Goal: Find specific page/section: Find specific page/section

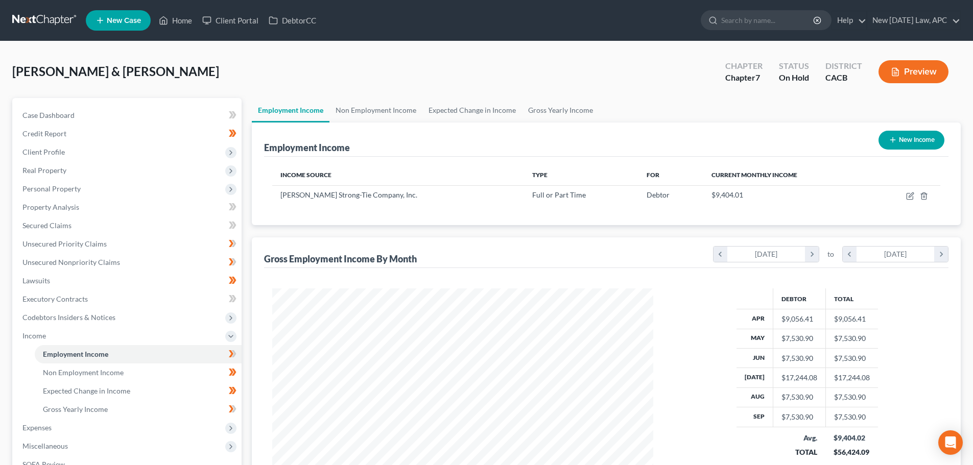
scroll to position [190, 401]
click at [18, 18] on link at bounding box center [44, 20] width 65 height 18
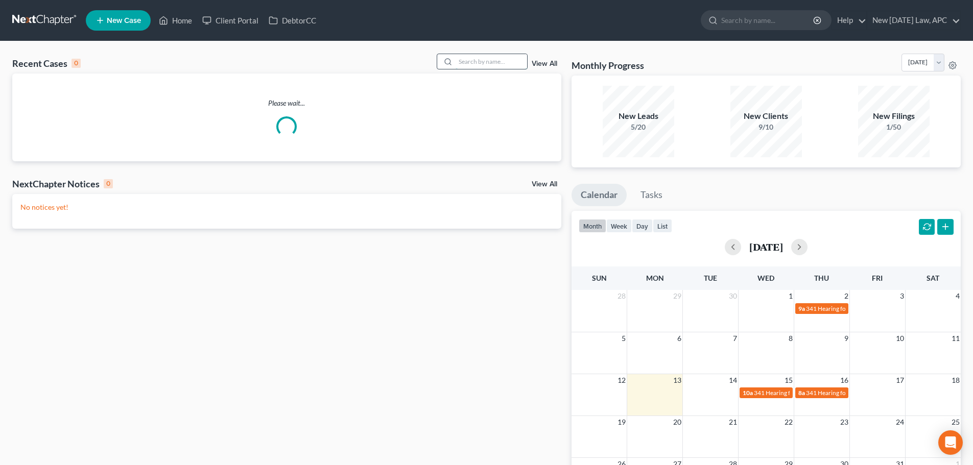
click at [489, 63] on input "search" at bounding box center [490, 61] width 71 height 15
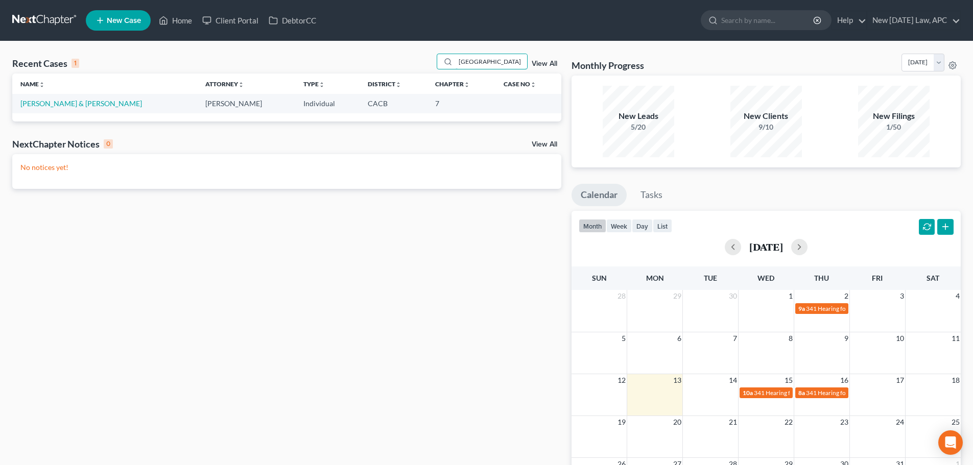
type input "[GEOGRAPHIC_DATA]"
click at [71, 101] on link "[PERSON_NAME] & [PERSON_NAME]" at bounding box center [81, 103] width 122 height 9
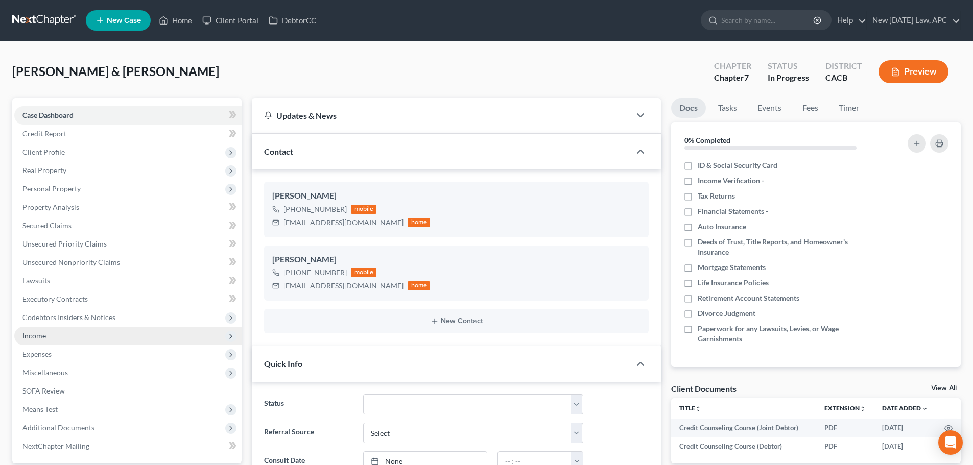
click at [56, 335] on span "Income" at bounding box center [127, 336] width 227 height 18
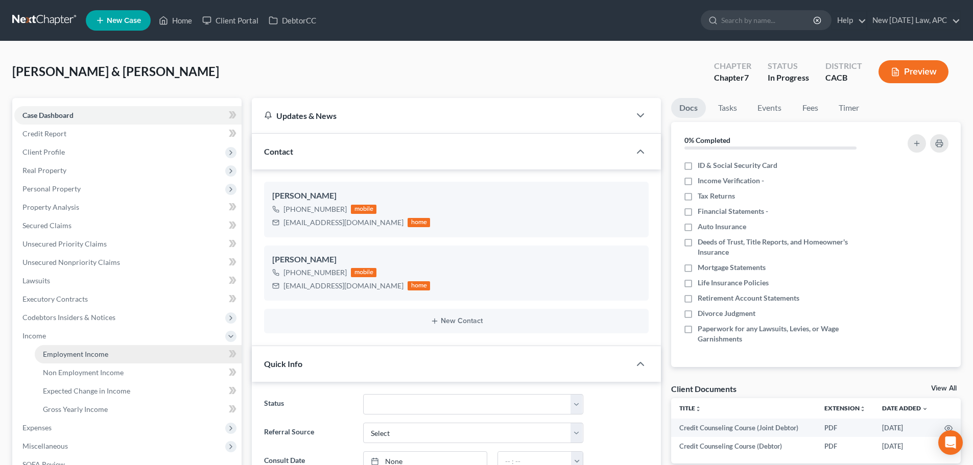
click at [71, 352] on span "Employment Income" at bounding box center [75, 354] width 65 height 9
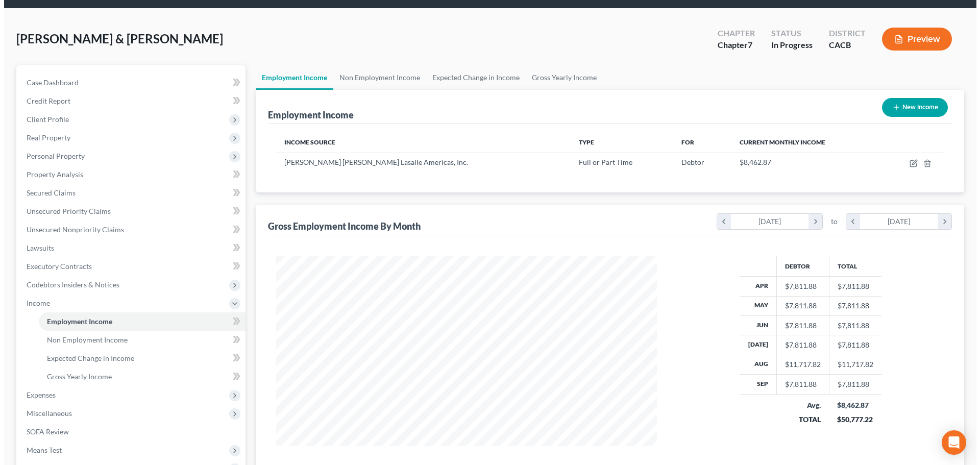
scroll to position [51, 0]
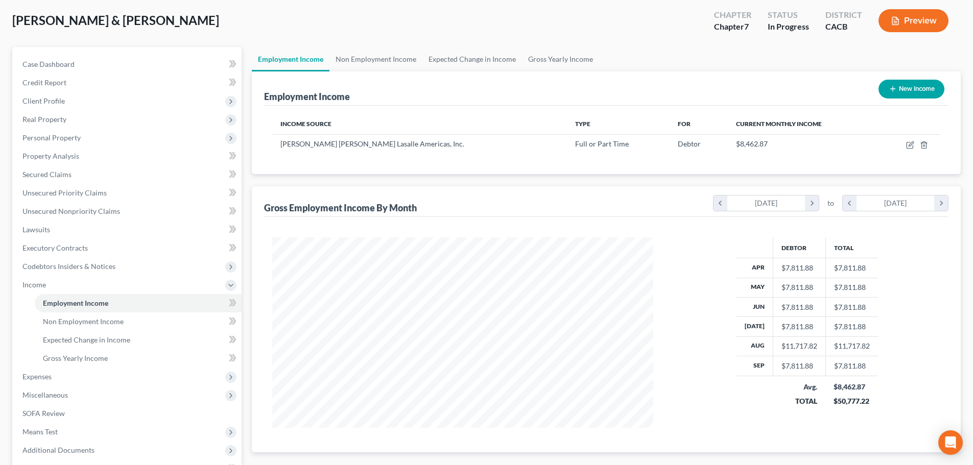
click at [934, 28] on button "Preview" at bounding box center [913, 20] width 70 height 23
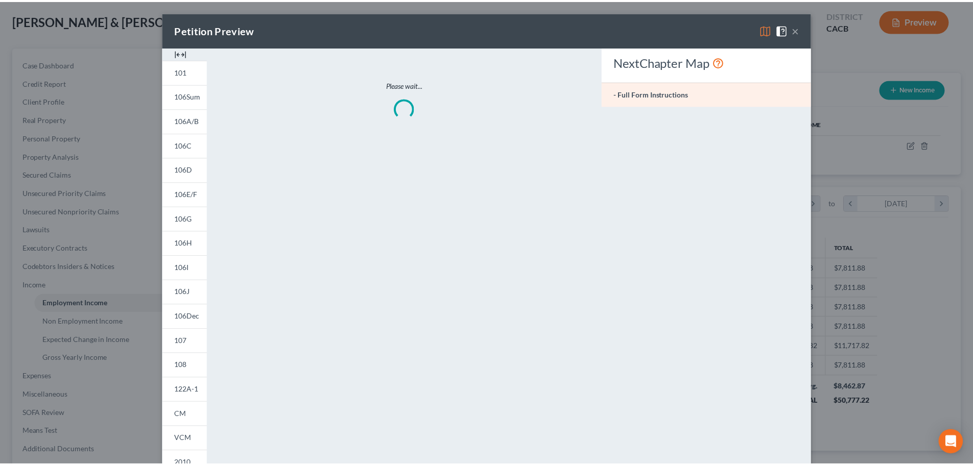
scroll to position [192, 405]
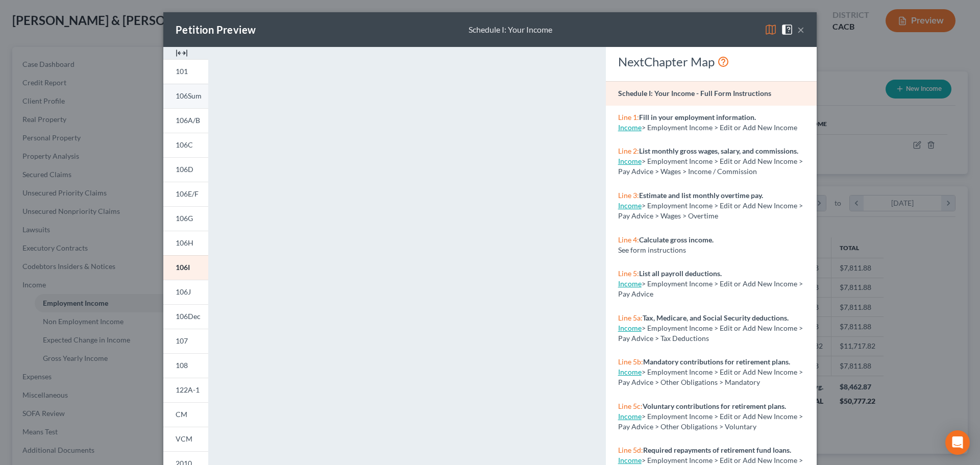
click at [184, 91] on span "106Sum" at bounding box center [189, 95] width 26 height 9
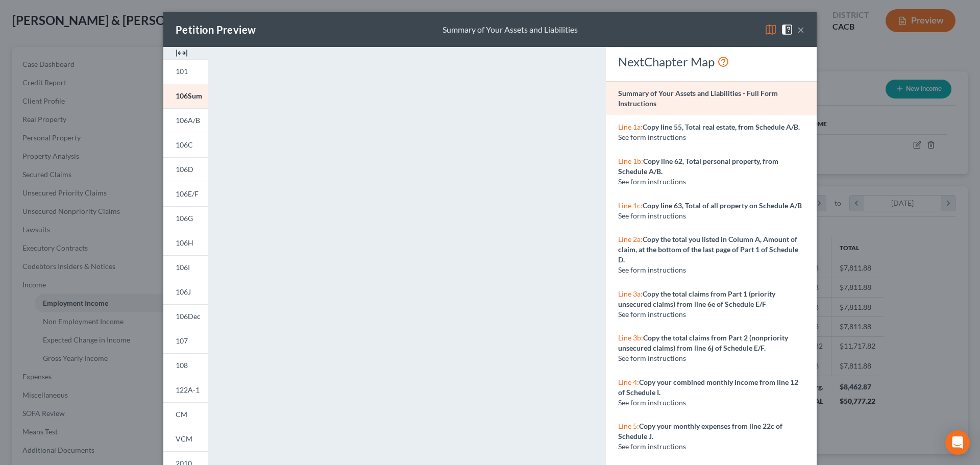
click at [798, 32] on button "×" at bounding box center [801, 29] width 7 height 12
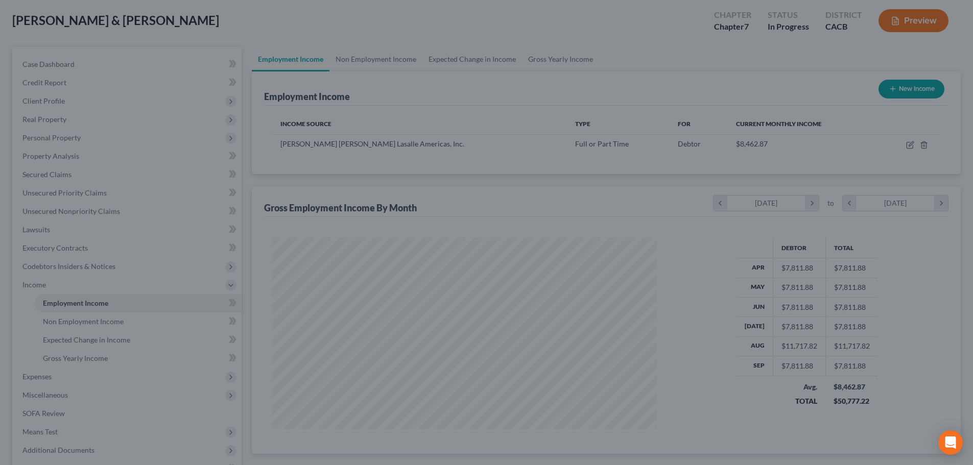
scroll to position [510381, 510170]
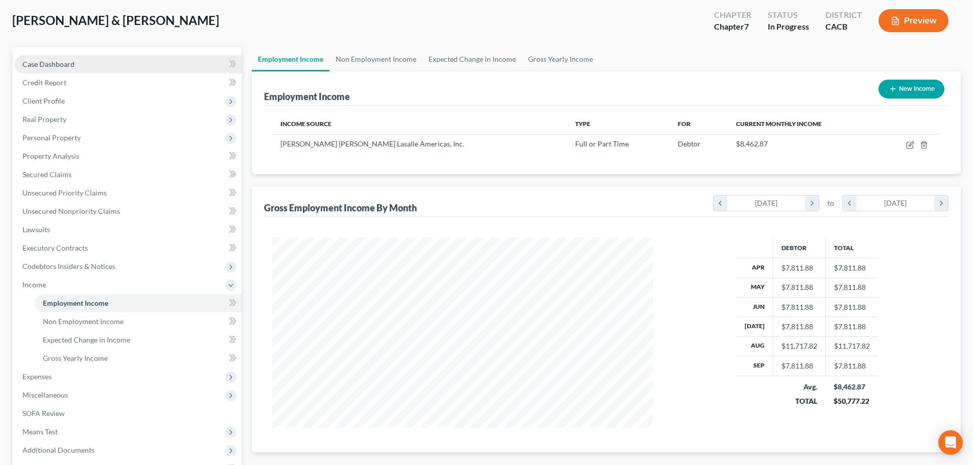
click at [83, 59] on link "Case Dashboard" at bounding box center [127, 64] width 227 height 18
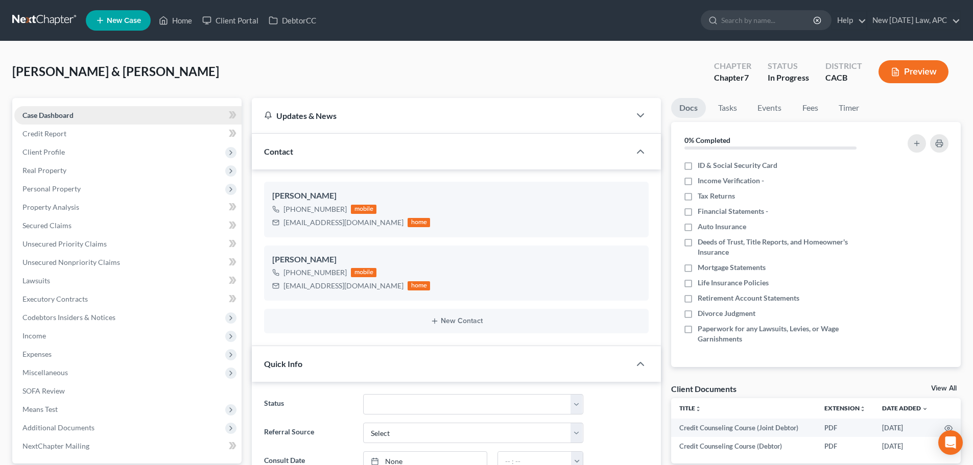
click at [153, 115] on link "Case Dashboard" at bounding box center [127, 115] width 227 height 18
click at [34, 20] on link at bounding box center [44, 20] width 65 height 18
